Goal: Information Seeking & Learning: Learn about a topic

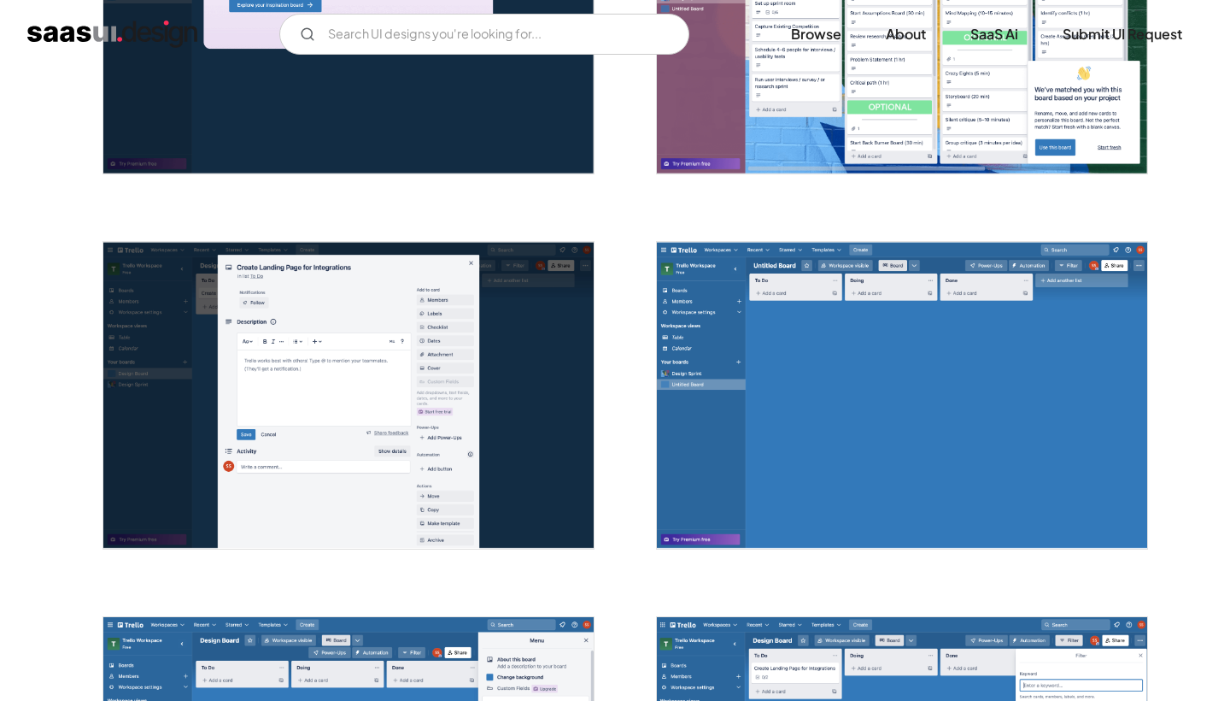
scroll to position [1360, 0]
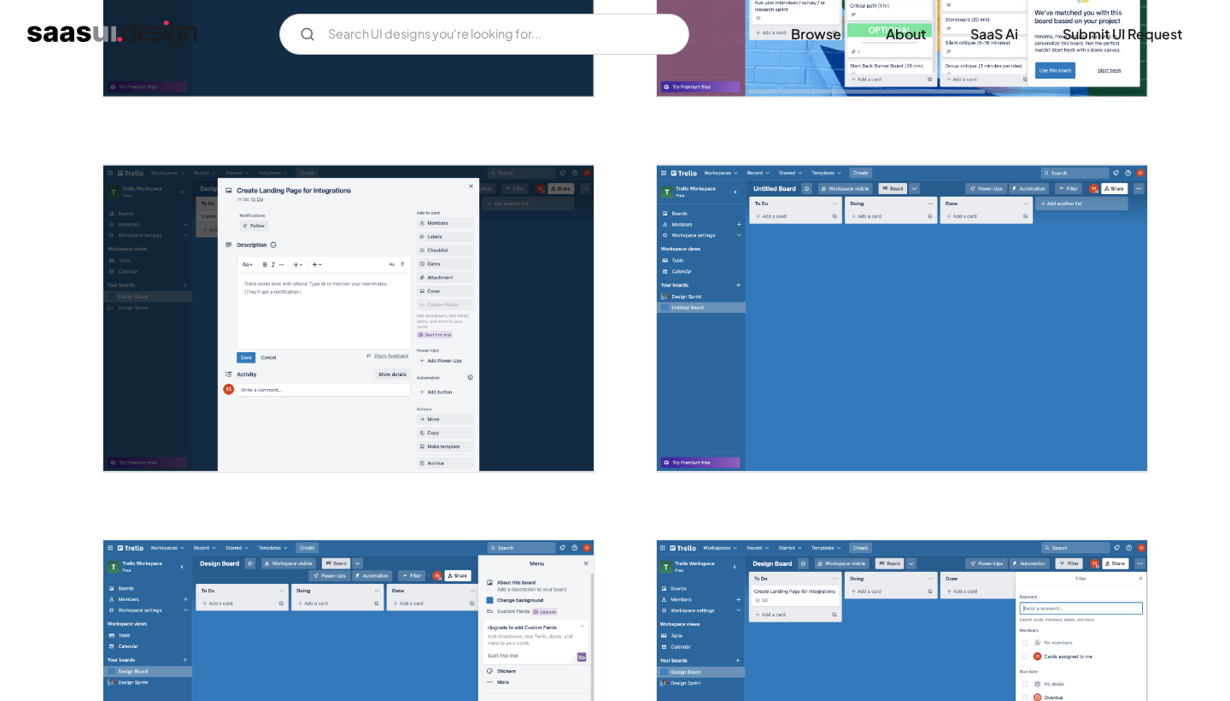
click at [474, 255] on img "open lightbox" at bounding box center [348, 318] width 490 height 307
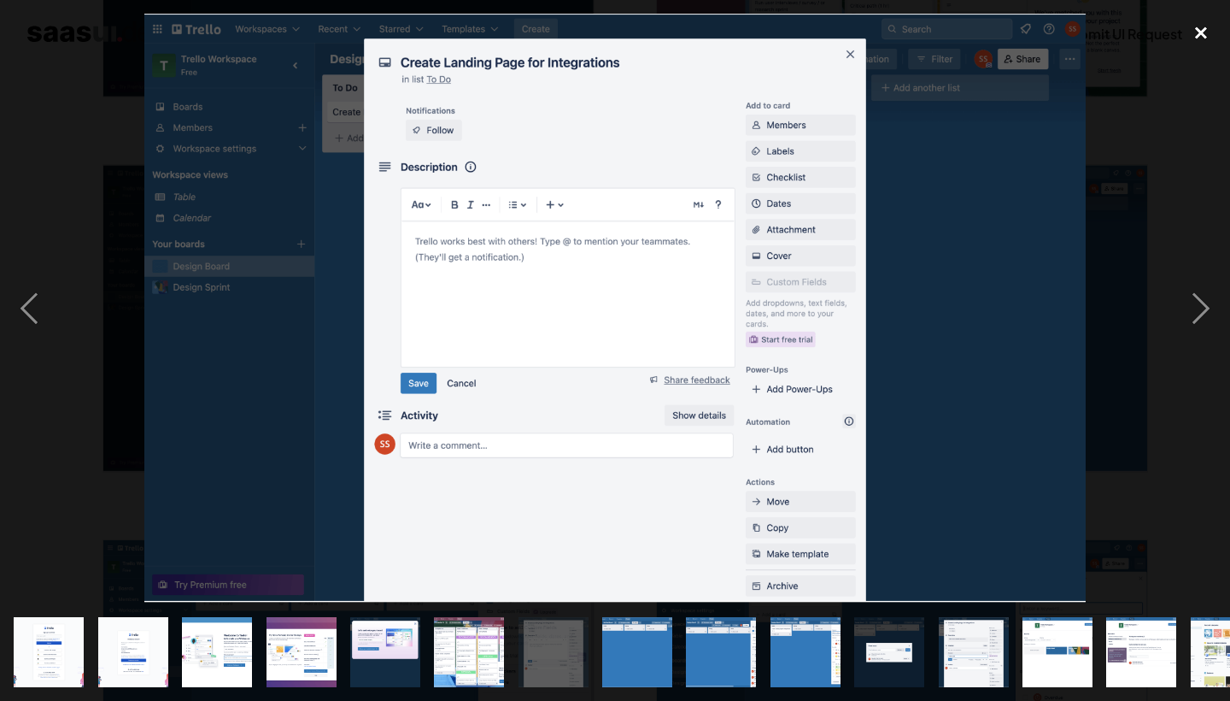
click at [1204, 28] on div "close lightbox" at bounding box center [1201, 33] width 58 height 38
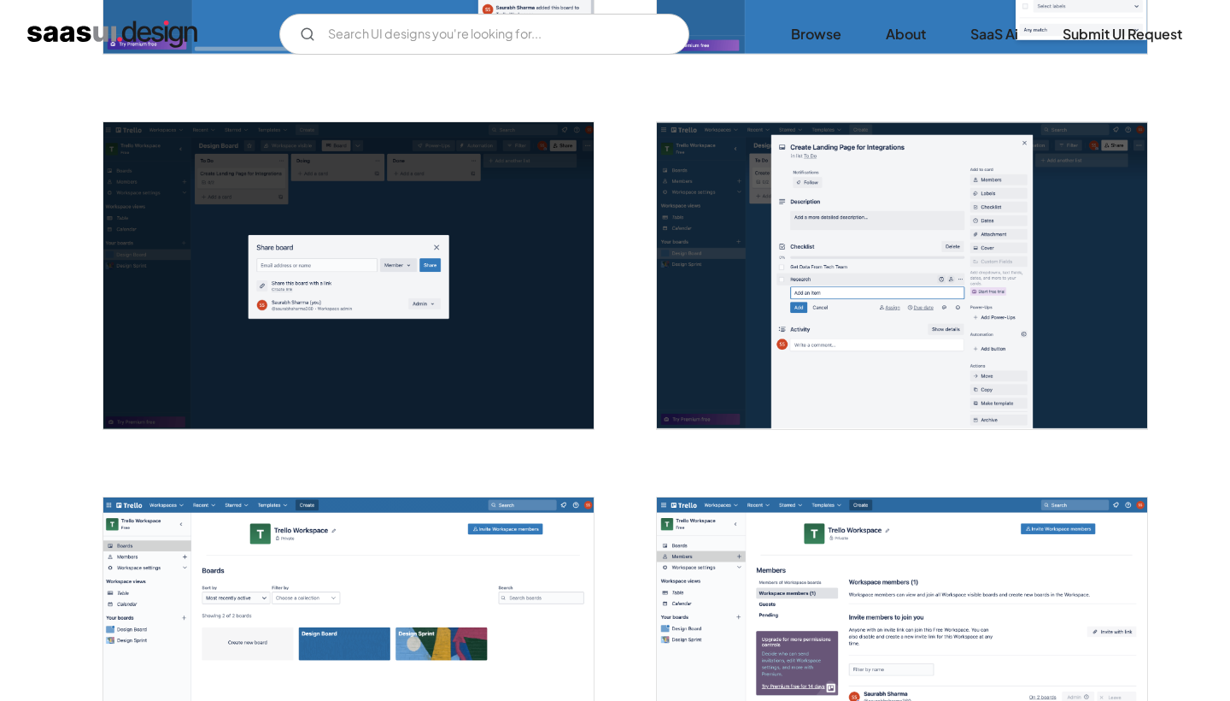
scroll to position [2151, 0]
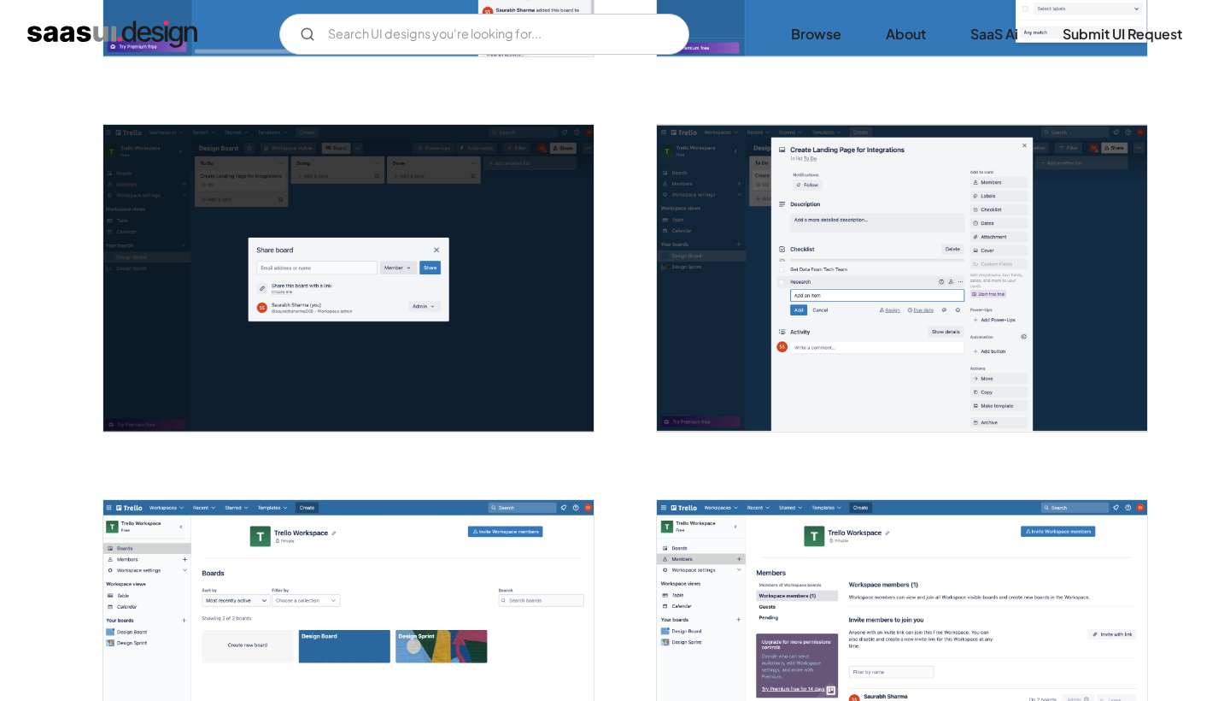
click at [898, 243] on img "open lightbox" at bounding box center [902, 278] width 490 height 307
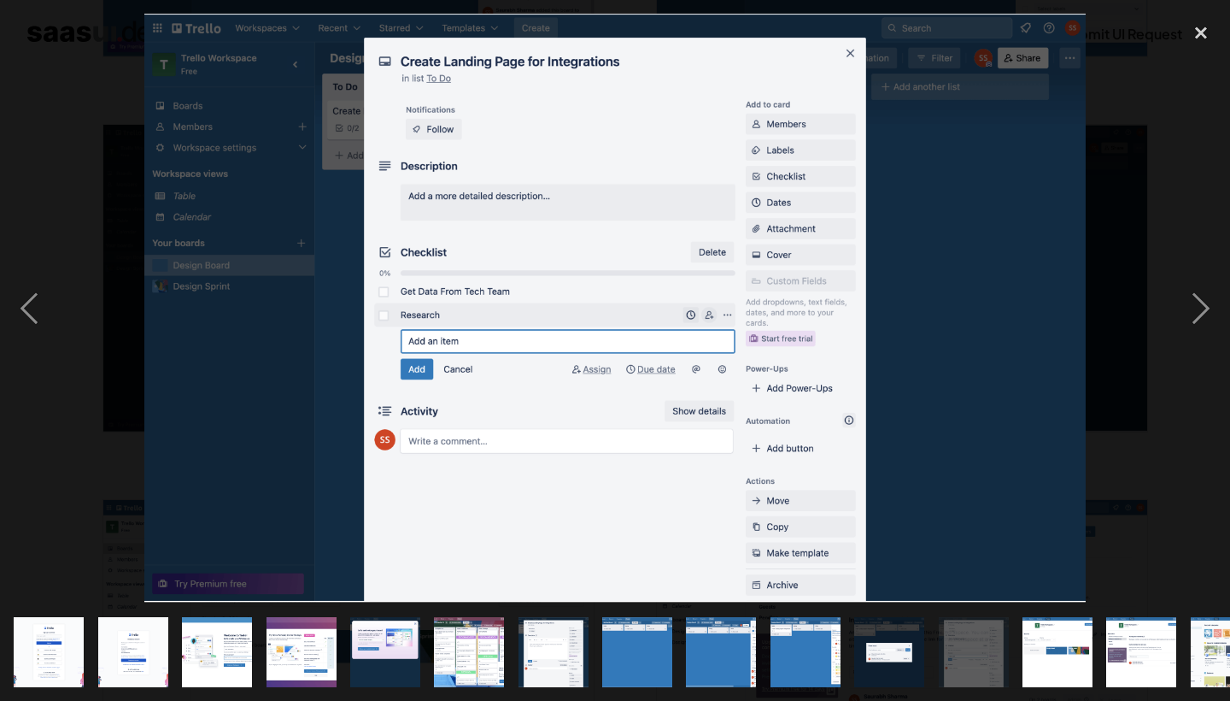
click at [1132, 209] on div at bounding box center [615, 308] width 1230 height 589
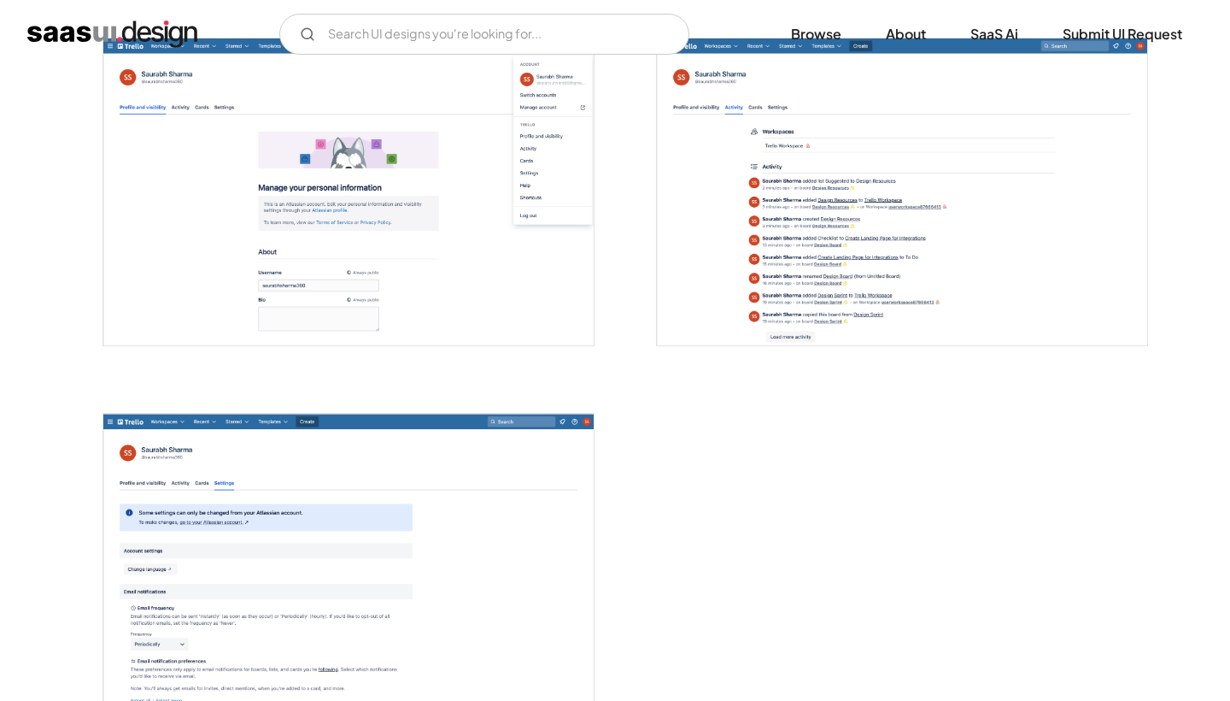
scroll to position [4047, 0]
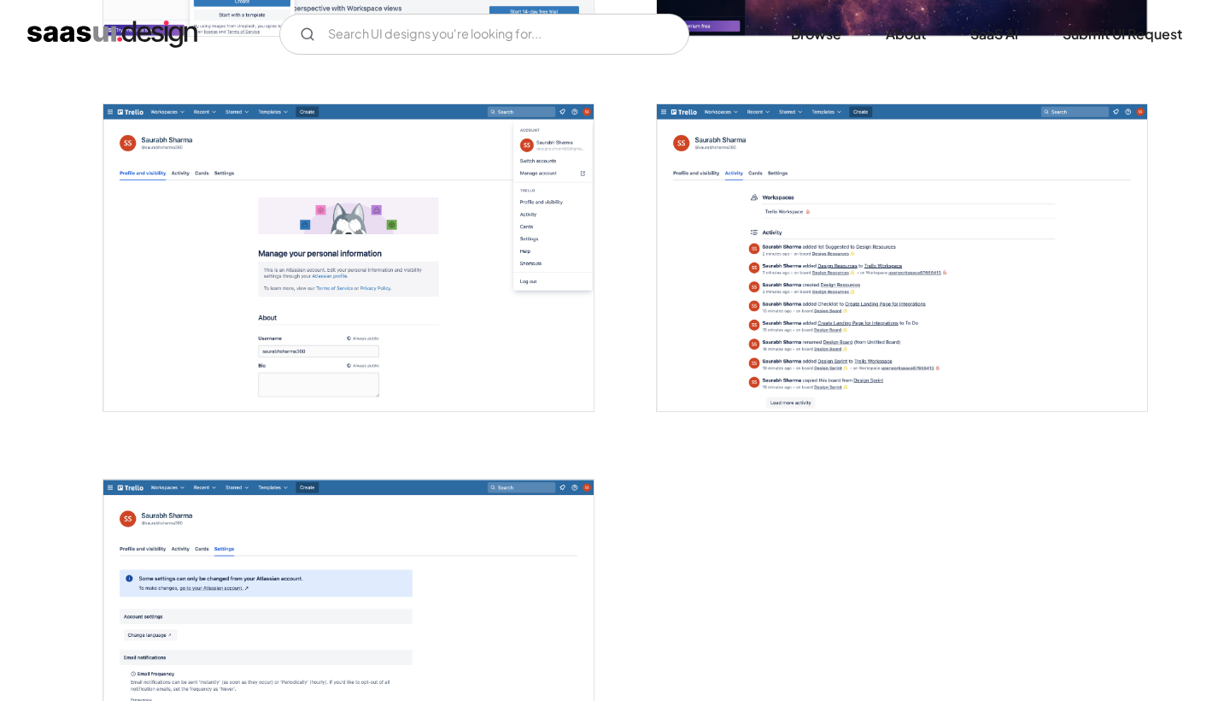
click at [96, 35] on img "home" at bounding box center [112, 34] width 170 height 27
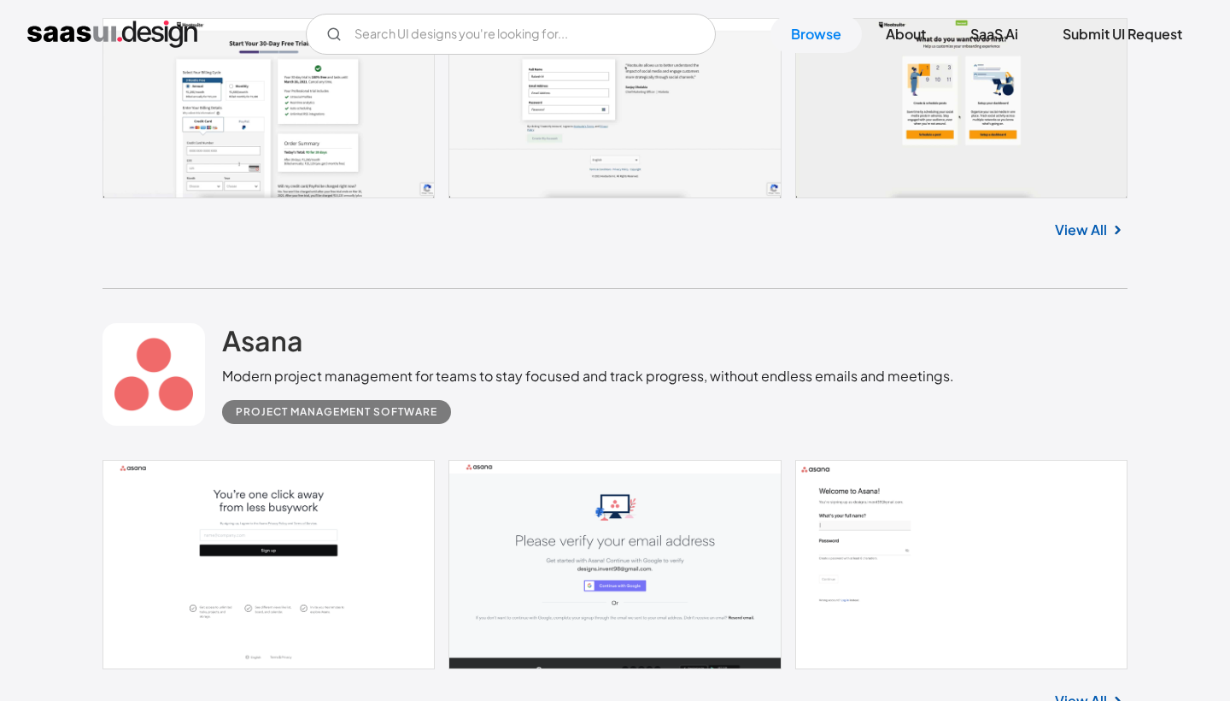
scroll to position [839, 0]
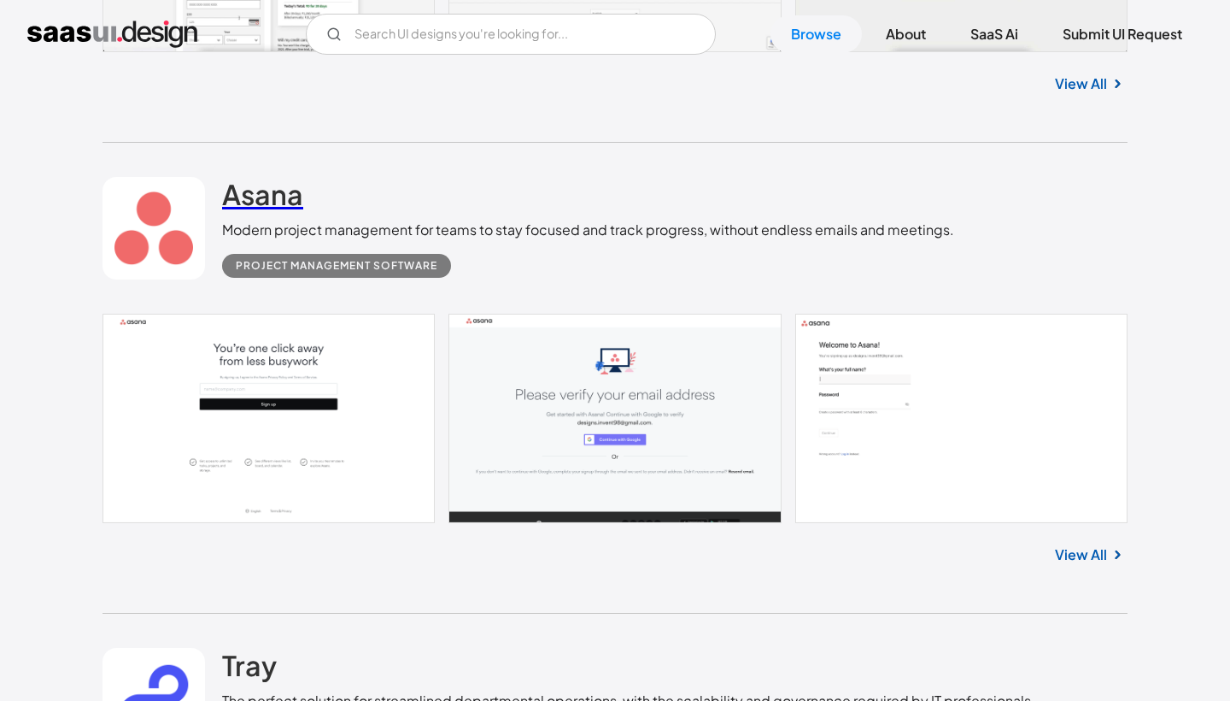
click at [267, 185] on h2 "Asana" at bounding box center [262, 194] width 81 height 34
click at [819, 32] on link "Browse" at bounding box center [816, 34] width 91 height 38
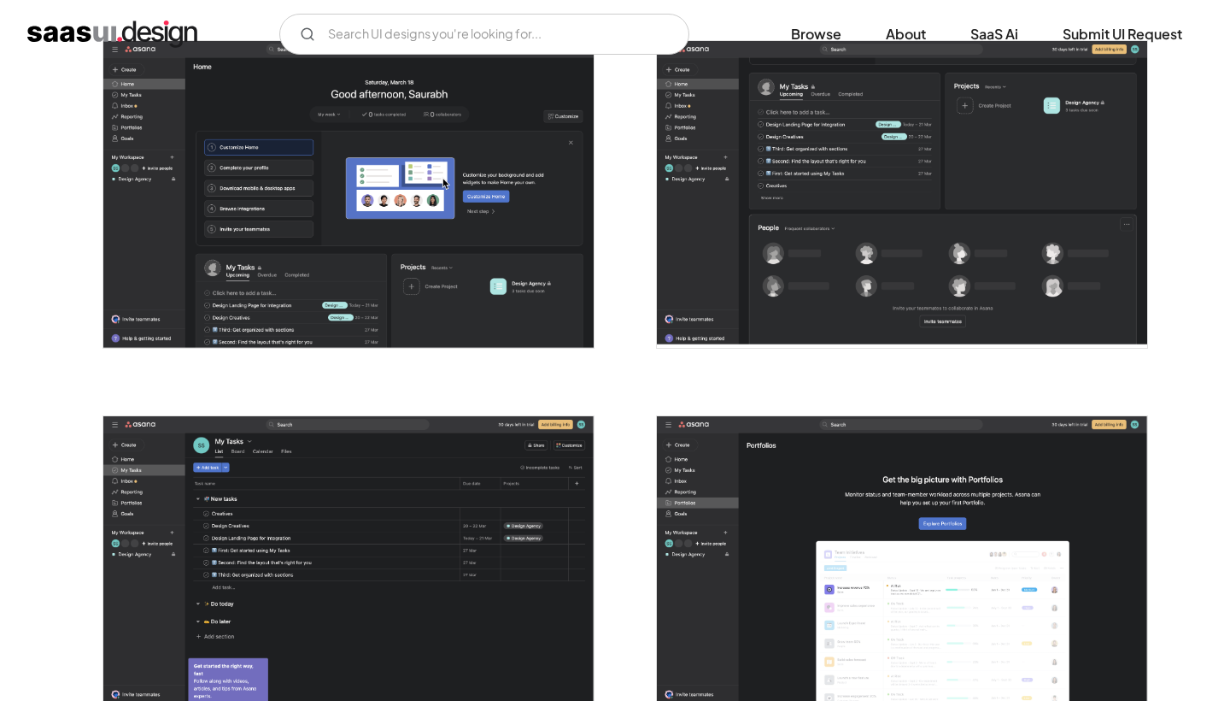
scroll to position [3412, 0]
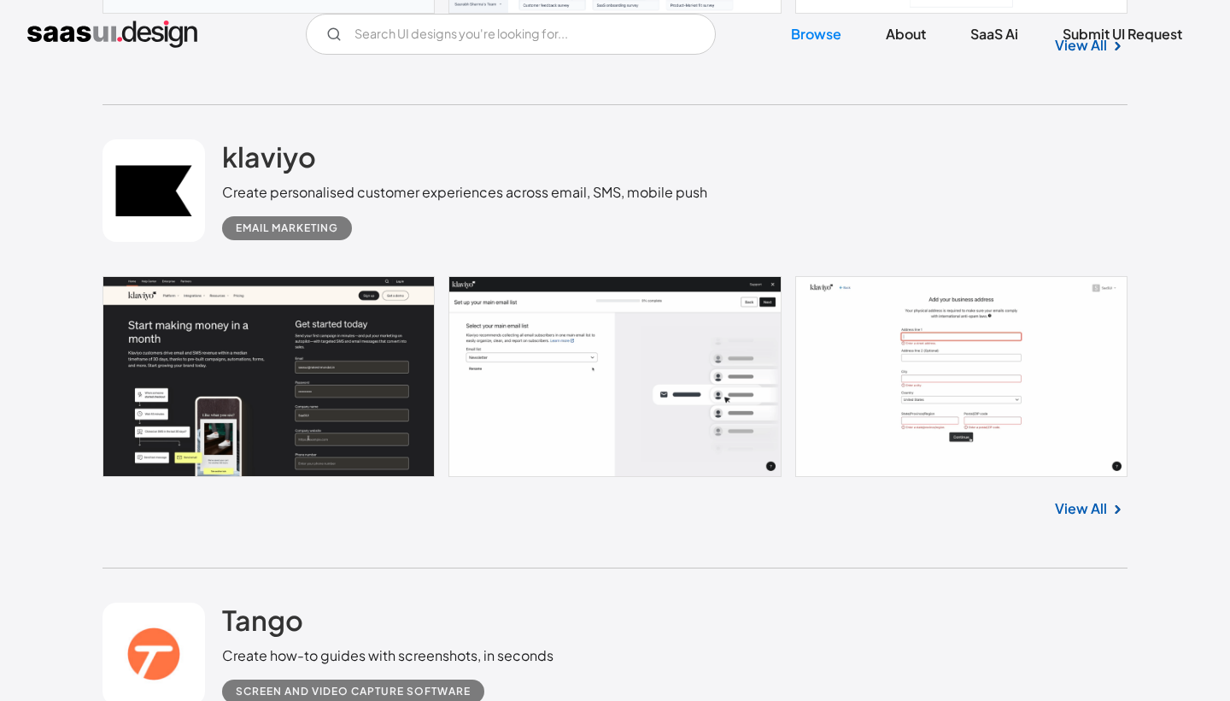
scroll to position [3078, 0]
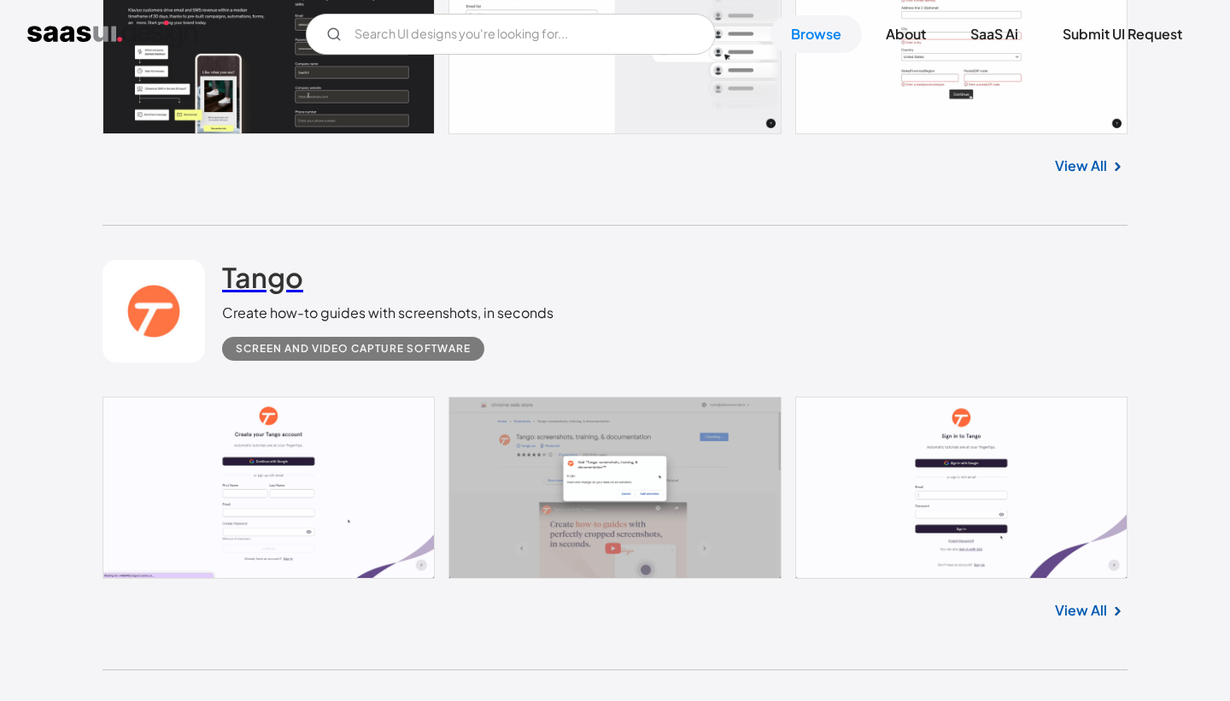
click at [286, 265] on h2 "Tango" at bounding box center [262, 277] width 81 height 34
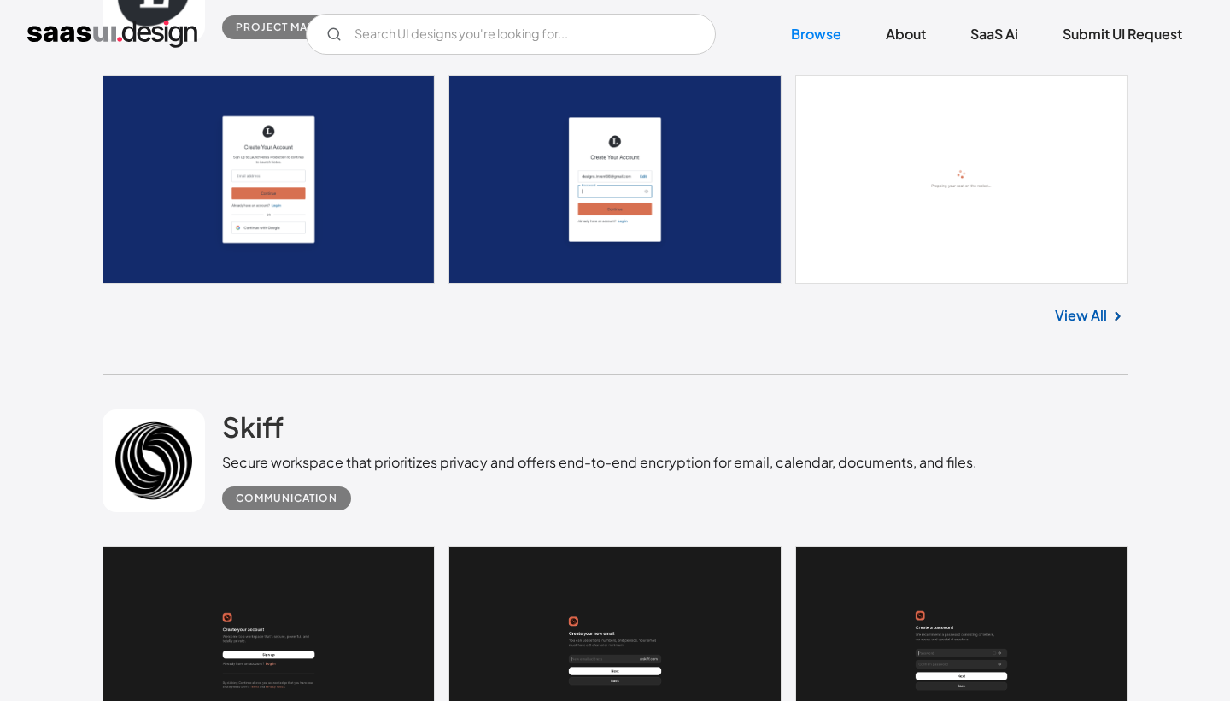
scroll to position [4615, 0]
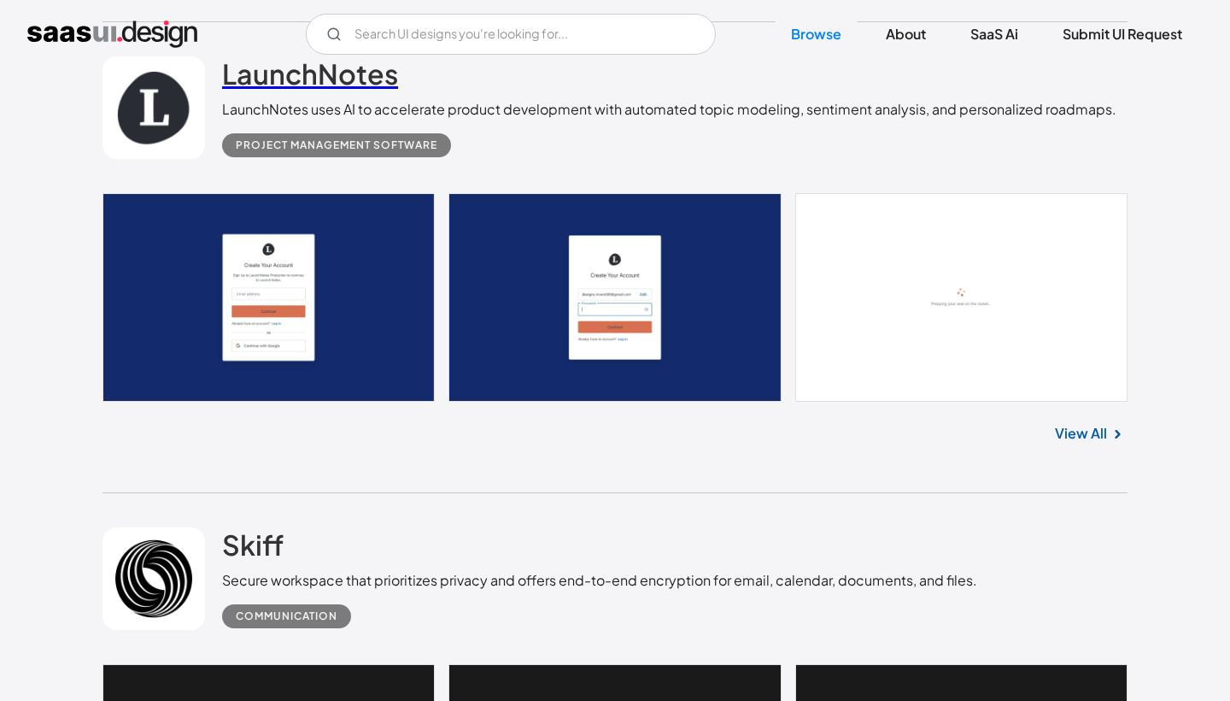
click at [239, 73] on h2 "LaunchNotes" at bounding box center [310, 73] width 176 height 34
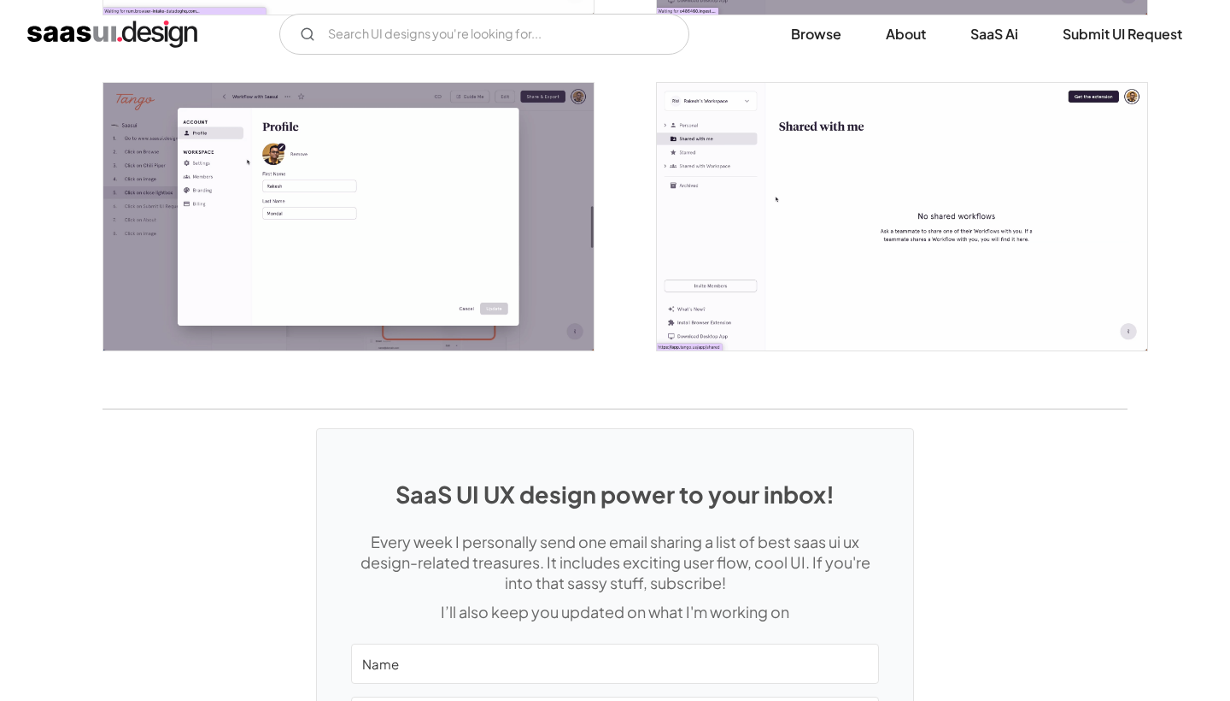
scroll to position [3858, 0]
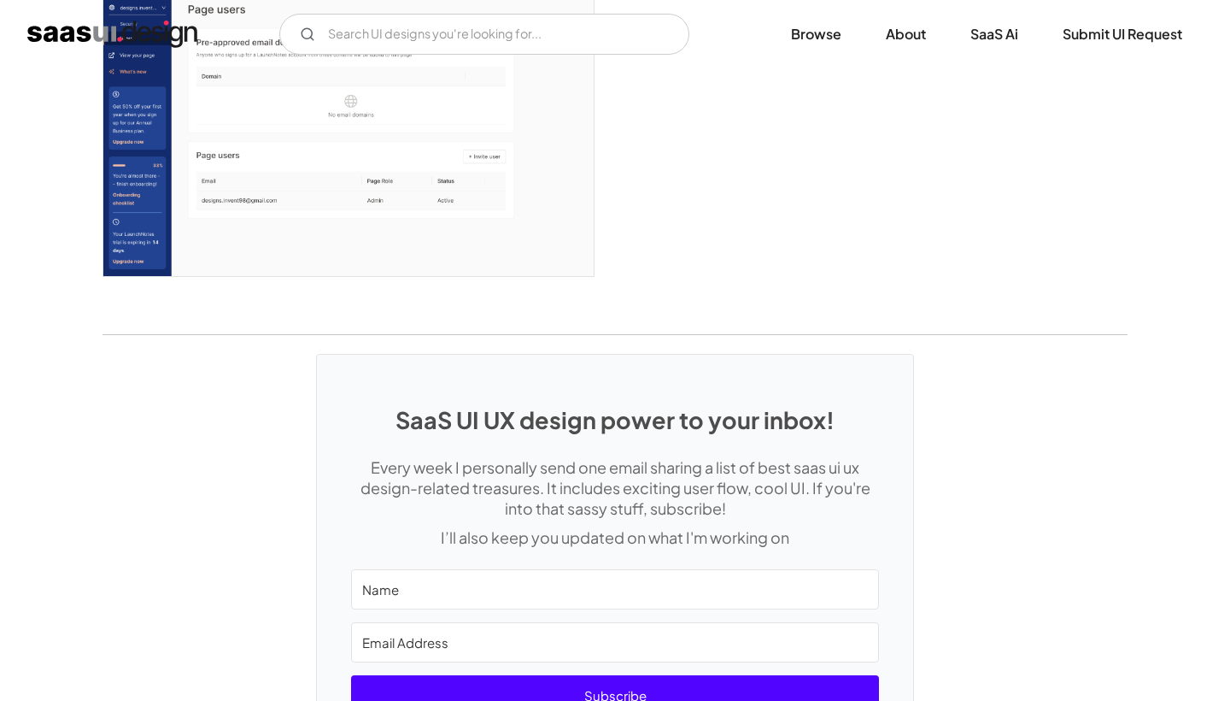
scroll to position [5135, 0]
